Goal: Obtain resource: Download file/media

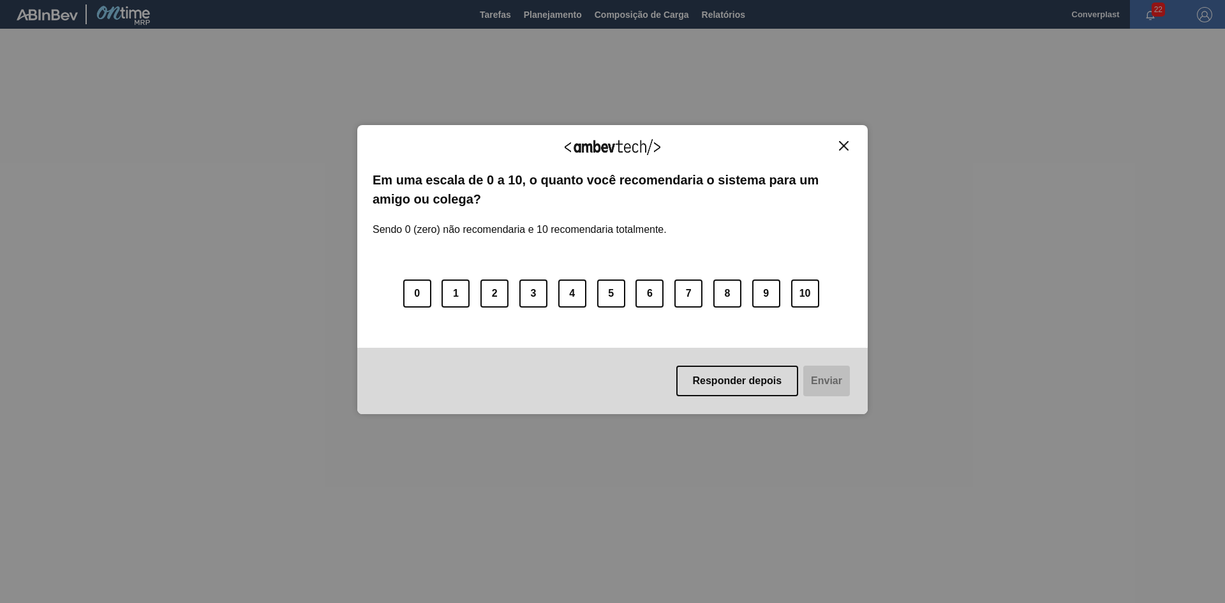
drag, startPoint x: 849, startPoint y: 145, endPoint x: 823, endPoint y: 117, distance: 37.5
click at [849, 145] on button "Close" at bounding box center [843, 145] width 17 height 11
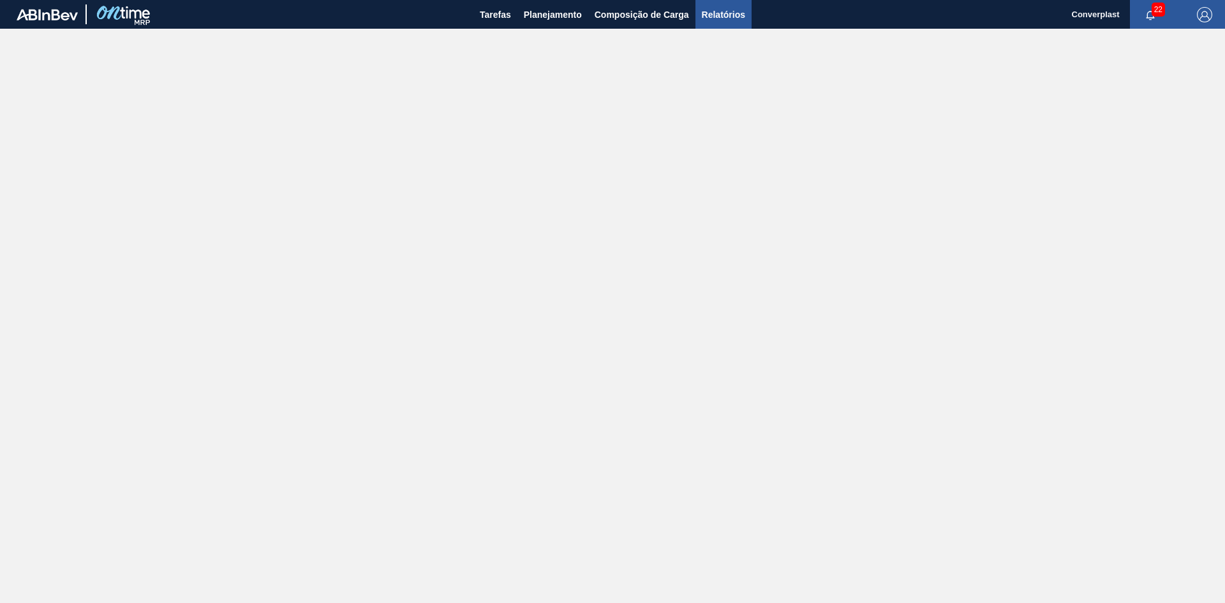
click at [716, 19] on span "Relatórios" at bounding box center [723, 14] width 43 height 15
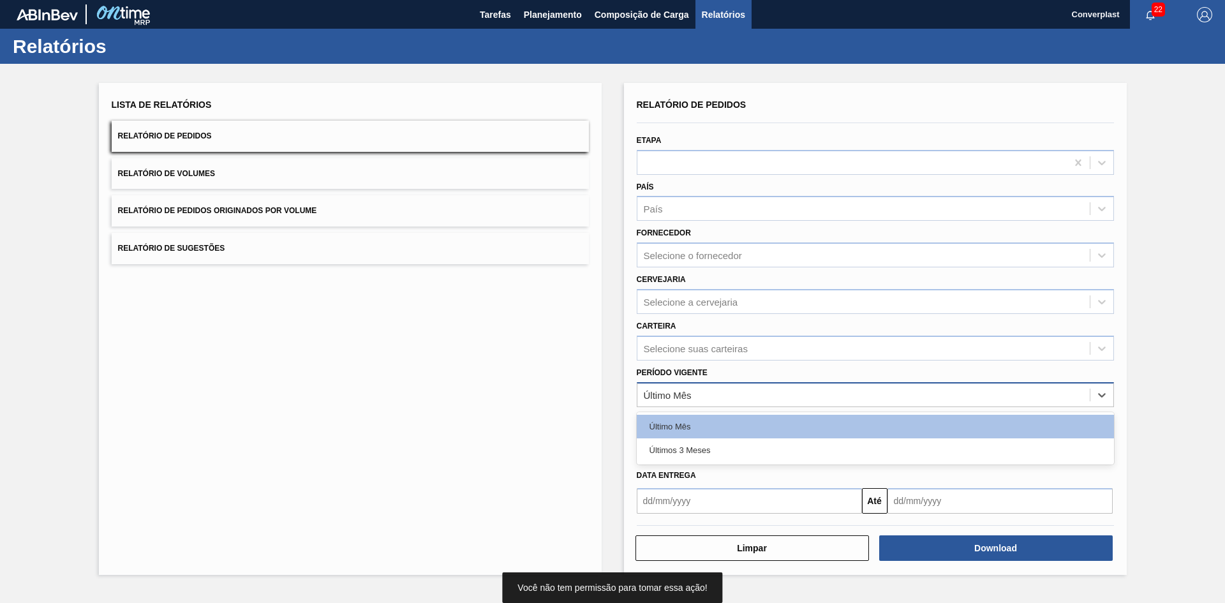
click at [709, 390] on div "Último Mês" at bounding box center [864, 394] width 452 height 19
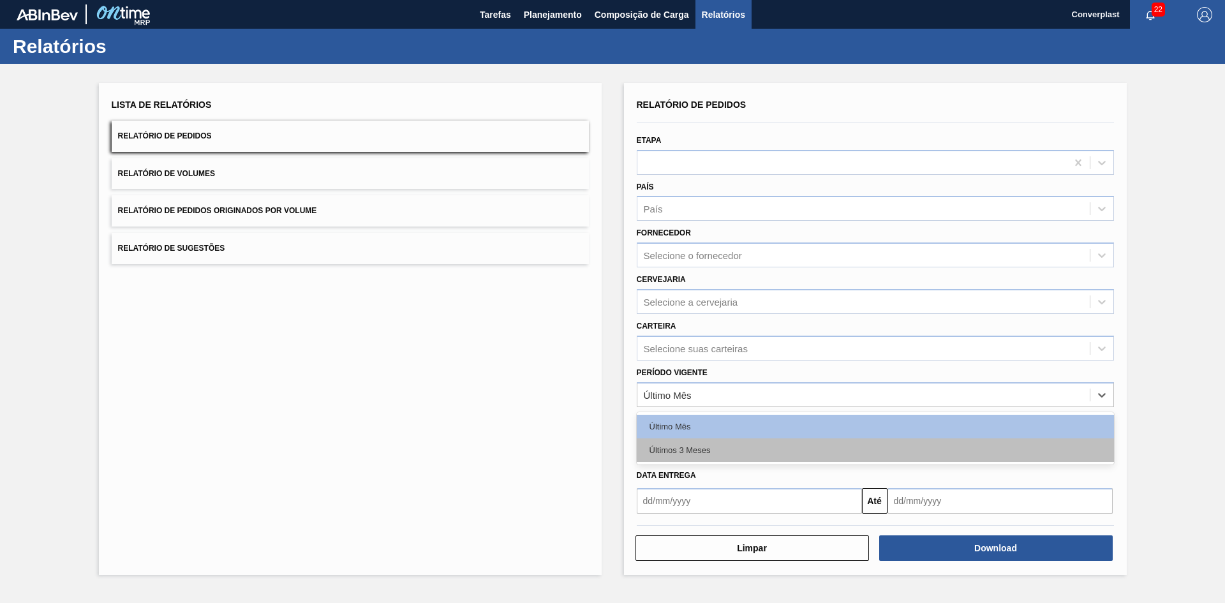
click at [703, 441] on div "Últimos 3 Meses" at bounding box center [875, 450] width 477 height 24
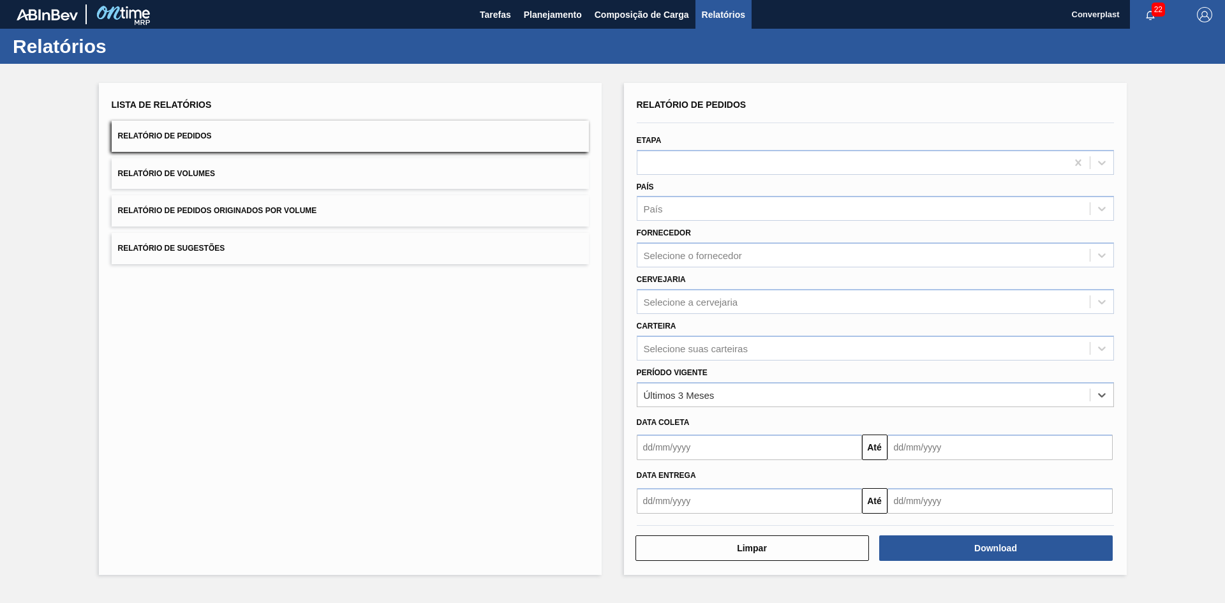
click at [717, 444] on input "text" at bounding box center [749, 448] width 225 height 26
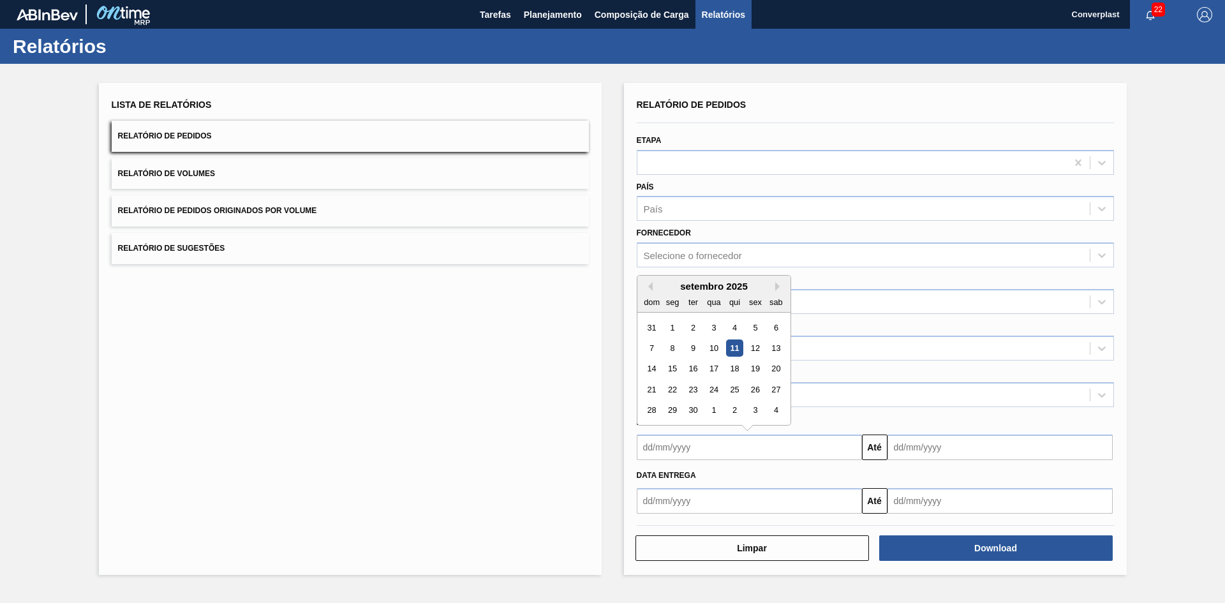
click at [648, 280] on div "setembro 2025 dom seg ter qua qui sex sab" at bounding box center [714, 294] width 153 height 37
click at [650, 288] on button "Previous Month" at bounding box center [648, 286] width 9 height 9
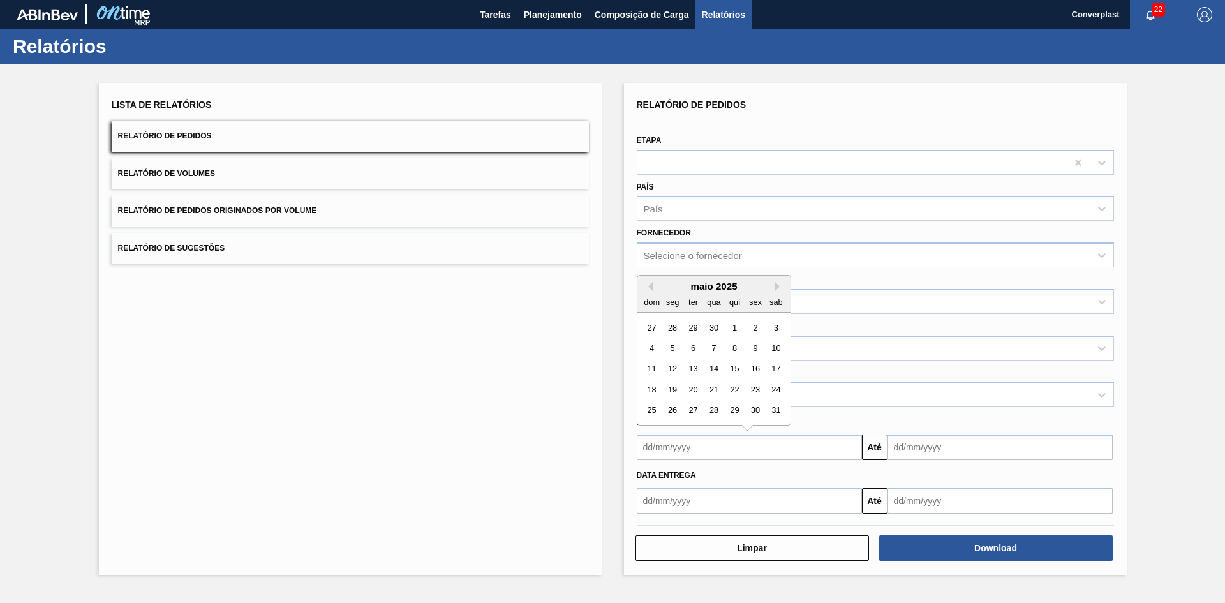
drag, startPoint x: 732, startPoint y: 328, endPoint x: 743, endPoint y: 334, distance: 13.1
click at [732, 327] on div "1" at bounding box center [734, 327] width 17 height 17
type input "[DATE]"
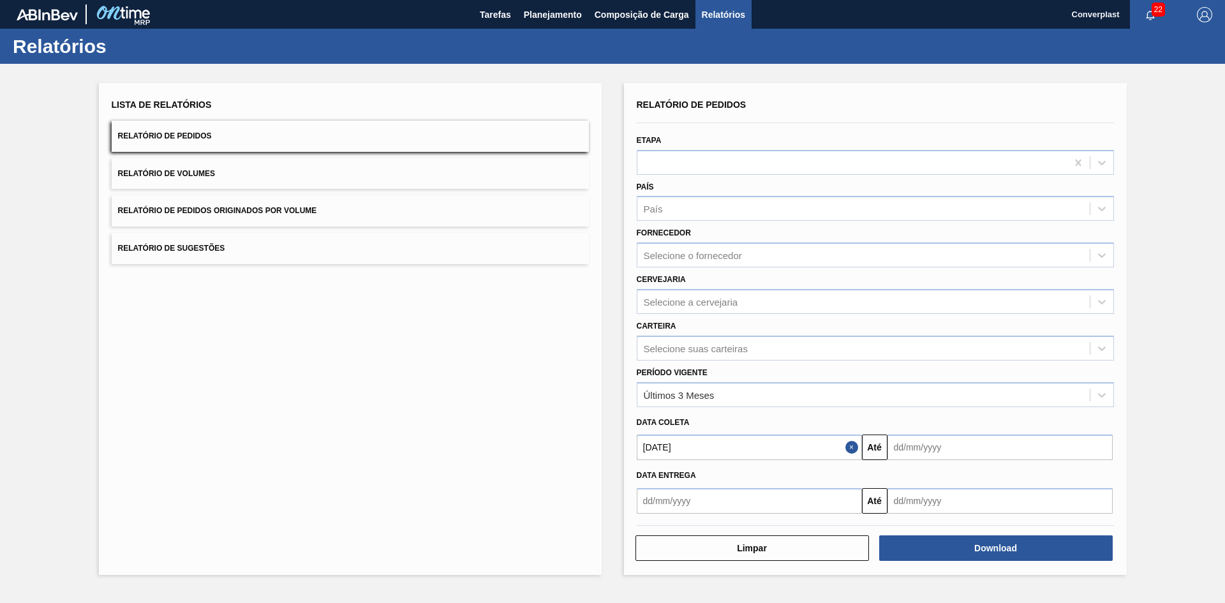
click at [927, 445] on input "text" at bounding box center [1000, 448] width 225 height 26
click at [1031, 288] on button "Next Month" at bounding box center [1030, 286] width 9 height 9
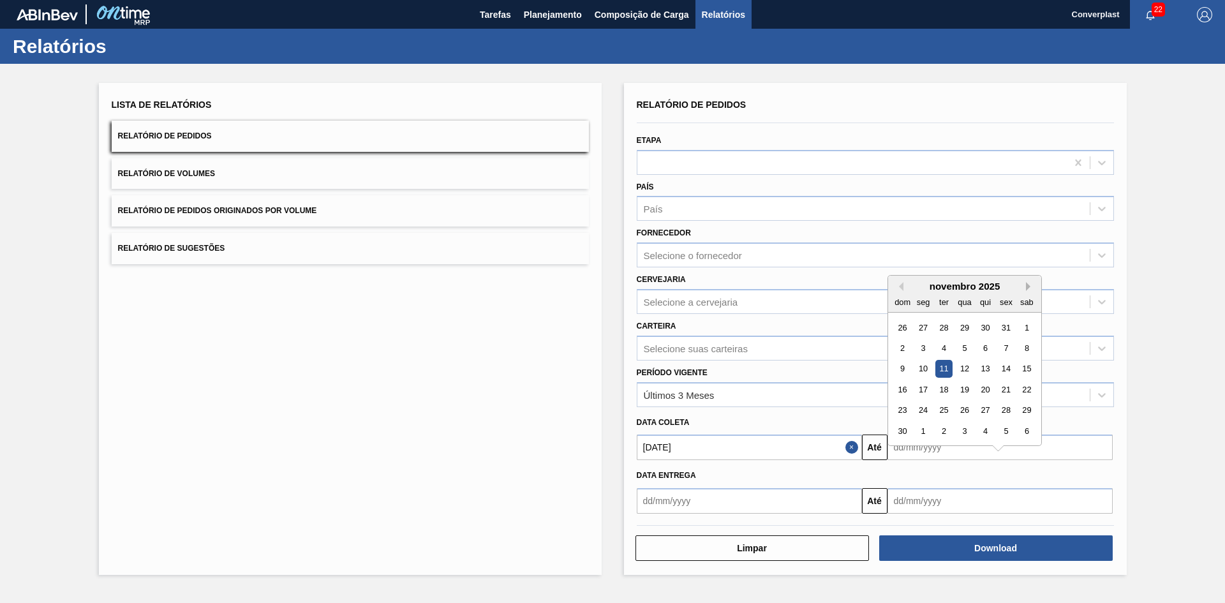
click at [1031, 288] on button "Next Month" at bounding box center [1030, 286] width 9 height 9
click at [1028, 412] on div "31" at bounding box center [1026, 410] width 17 height 17
type input "[DATE]"
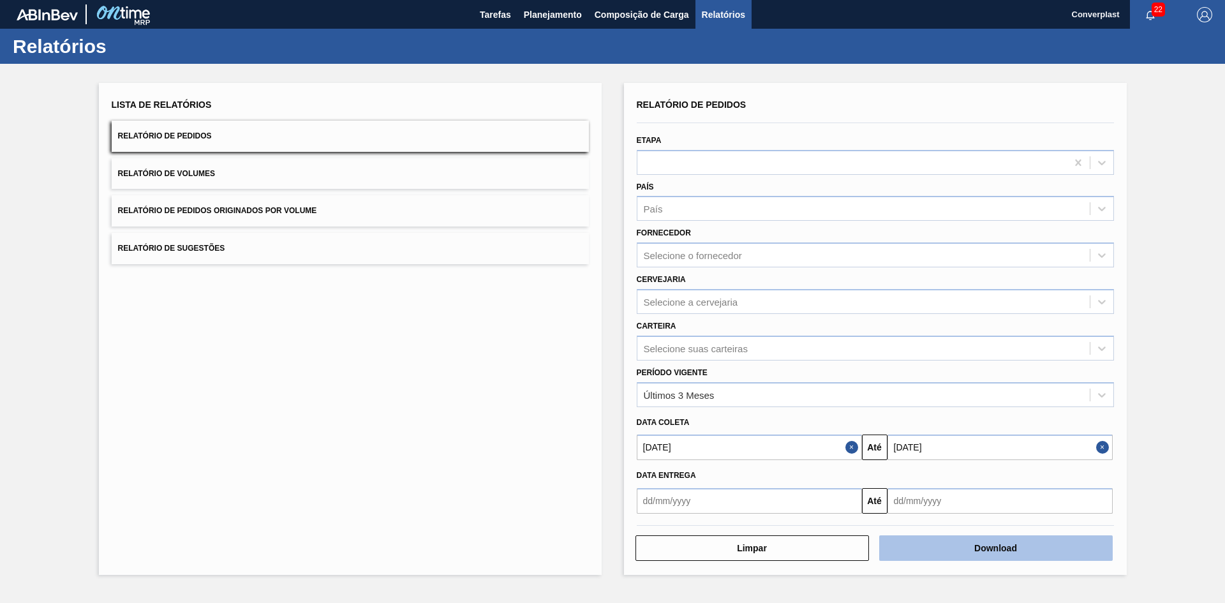
click at [906, 549] on button "Download" at bounding box center [996, 548] width 234 height 26
